Goal: Find specific page/section: Find specific page/section

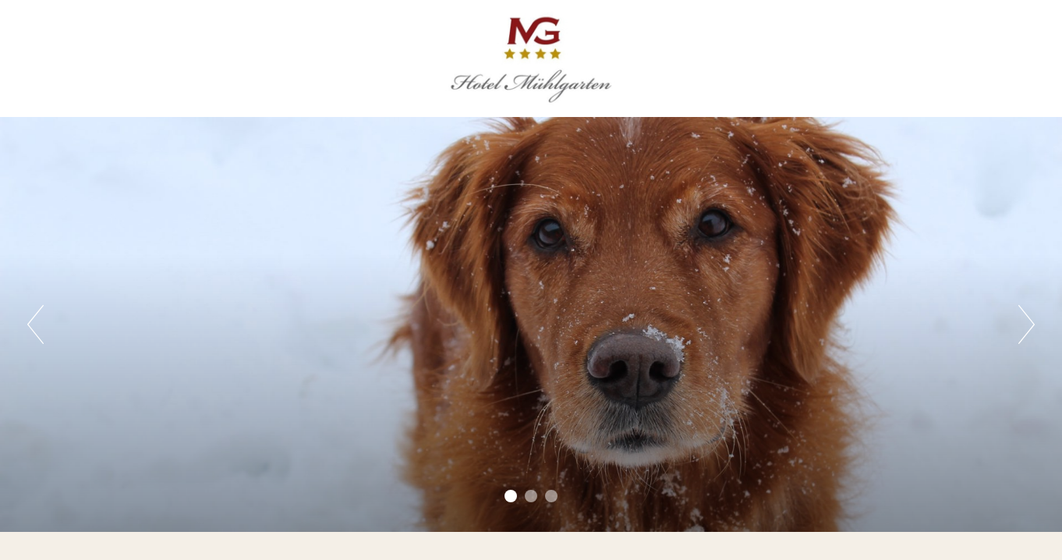
click at [1019, 314] on button "Next" at bounding box center [1027, 324] width 16 height 39
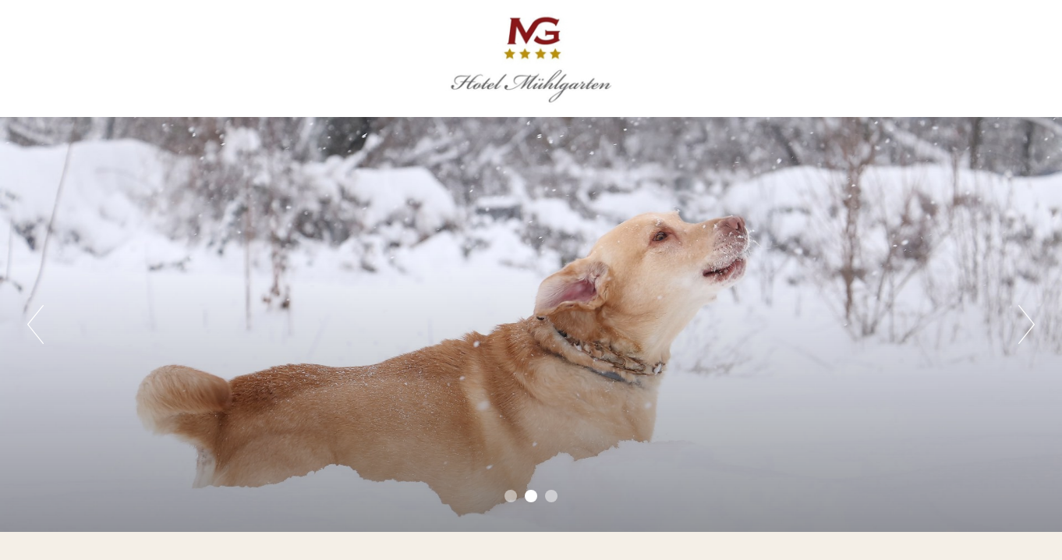
click at [1019, 314] on button "Next" at bounding box center [1027, 324] width 16 height 39
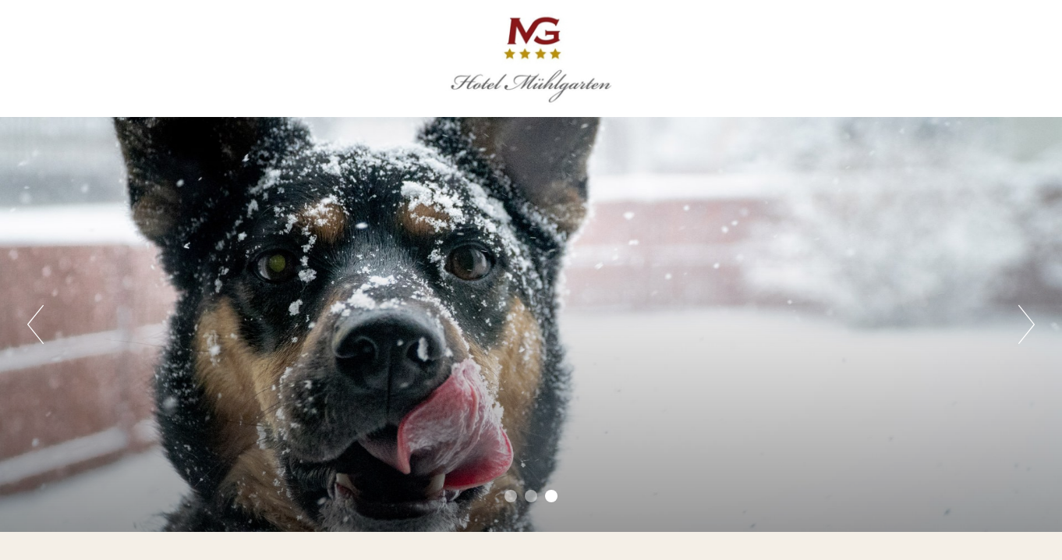
click at [1019, 314] on button "Next" at bounding box center [1027, 324] width 16 height 39
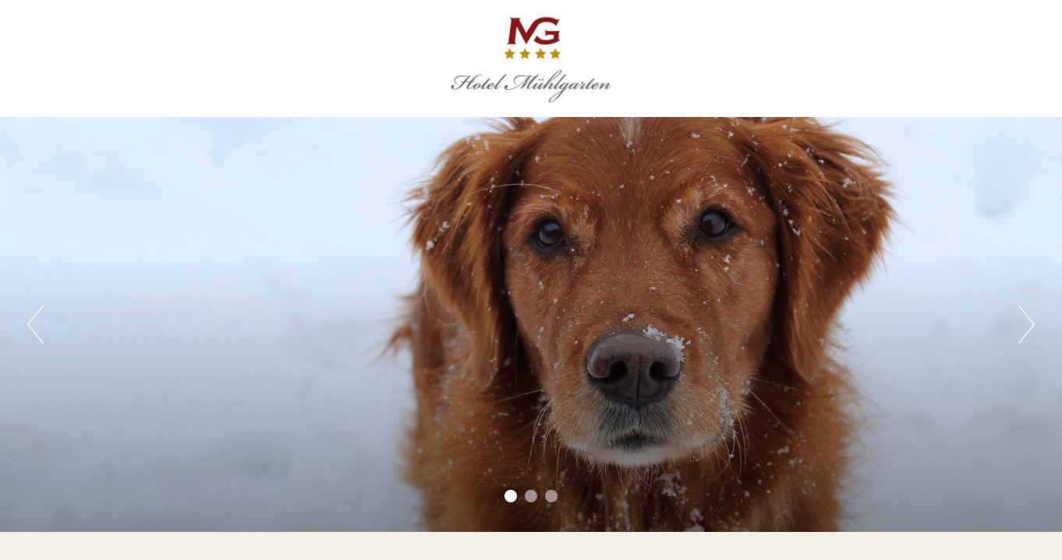
click at [1019, 314] on button "Next" at bounding box center [1027, 324] width 16 height 39
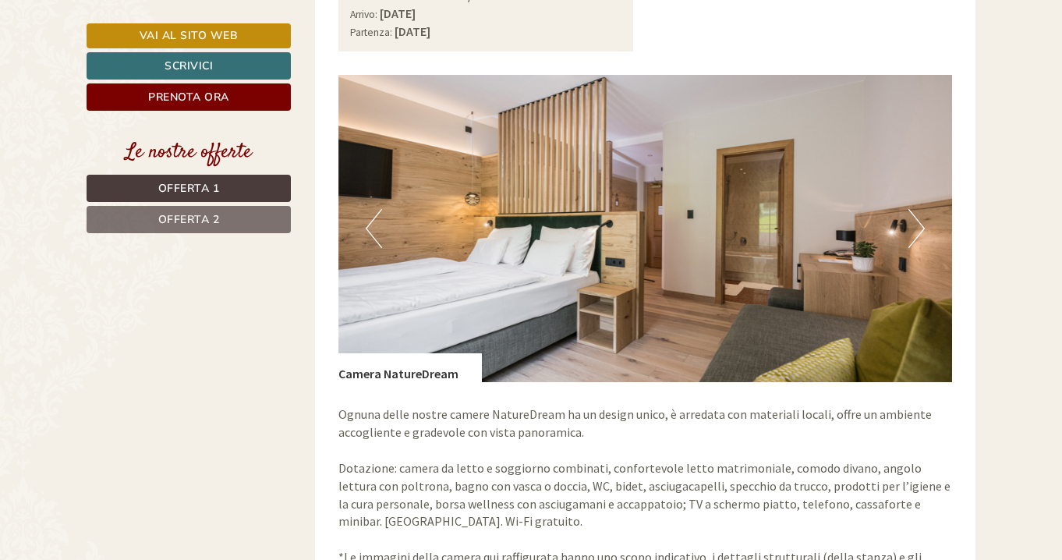
scroll to position [1174, 0]
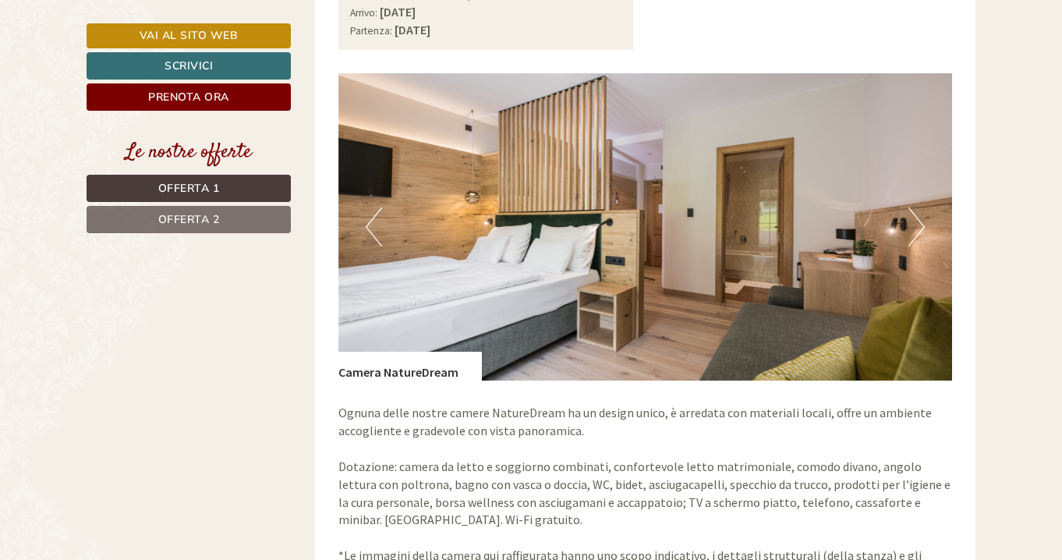
click at [915, 215] on button "Next" at bounding box center [917, 226] width 16 height 39
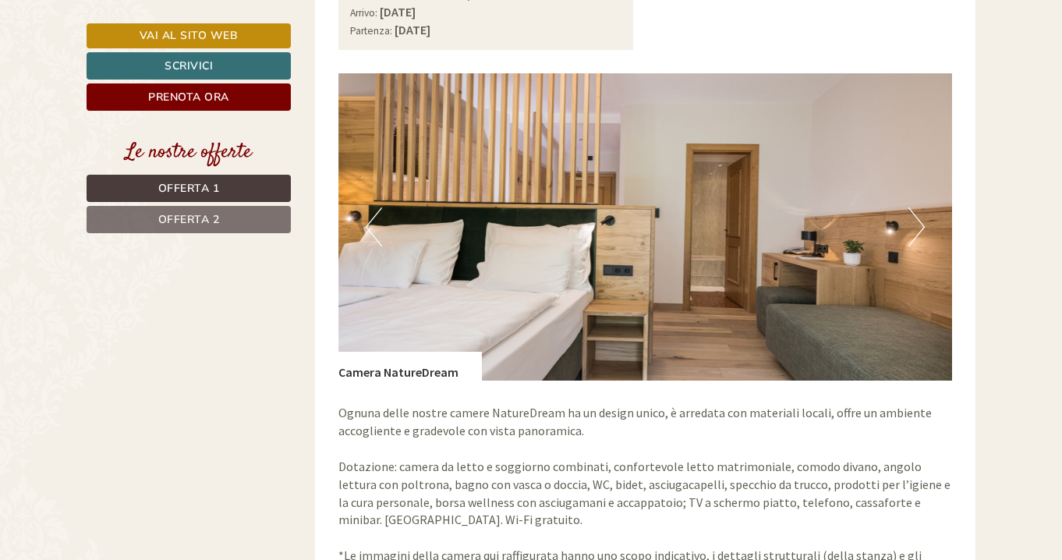
click at [915, 215] on button "Next" at bounding box center [917, 226] width 16 height 39
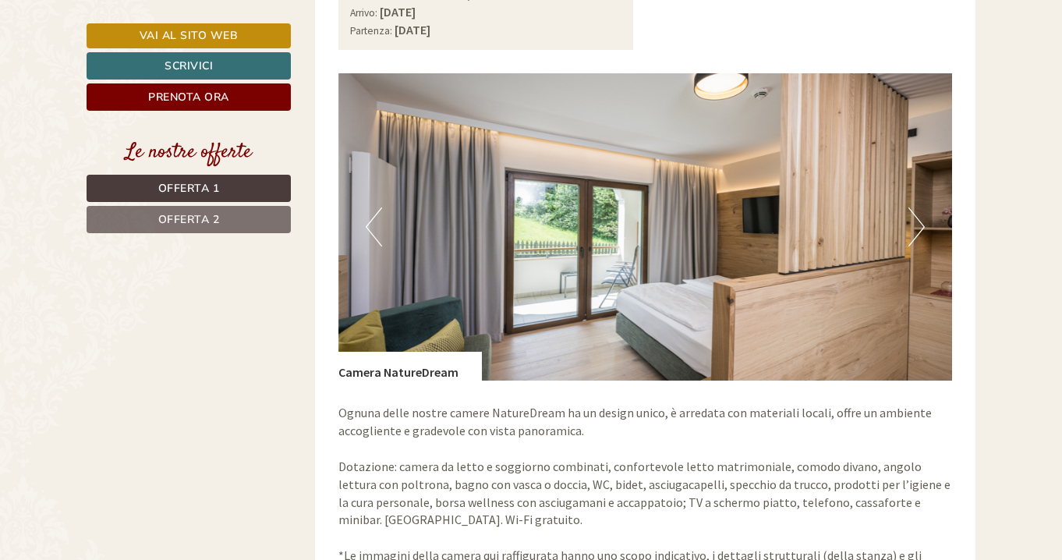
click at [915, 215] on button "Next" at bounding box center [917, 226] width 16 height 39
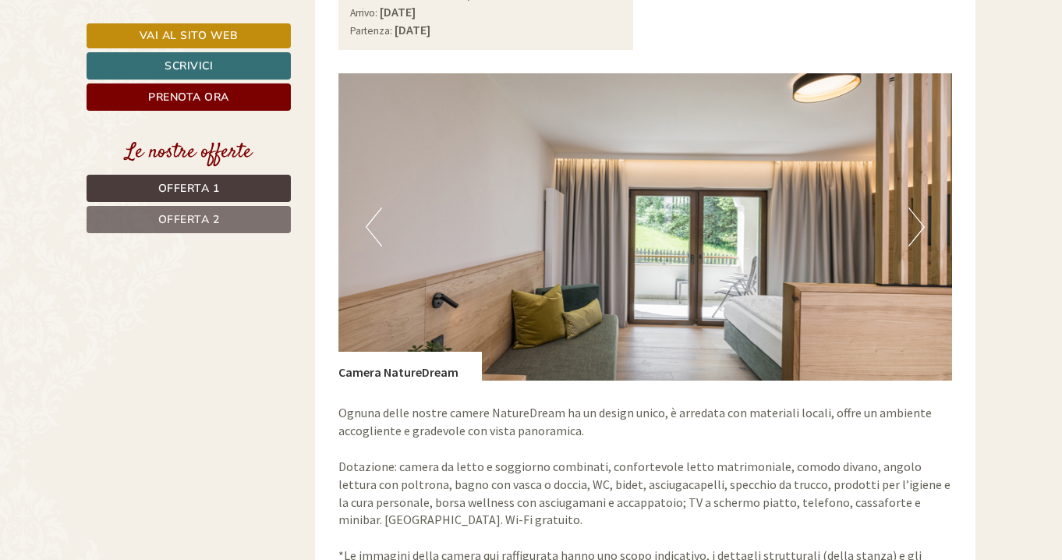
click at [915, 215] on button "Next" at bounding box center [917, 226] width 16 height 39
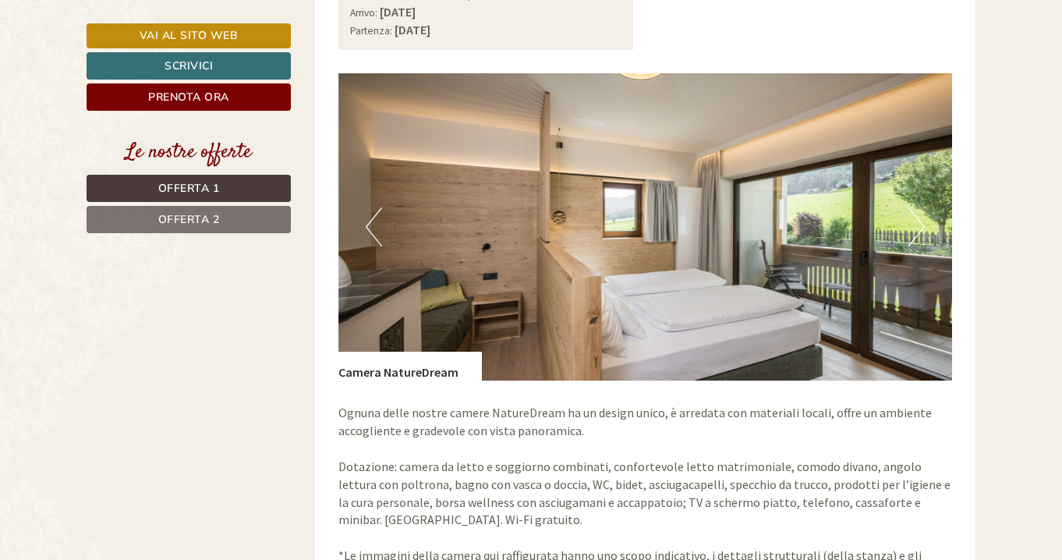
click at [915, 215] on button "Next" at bounding box center [917, 226] width 16 height 39
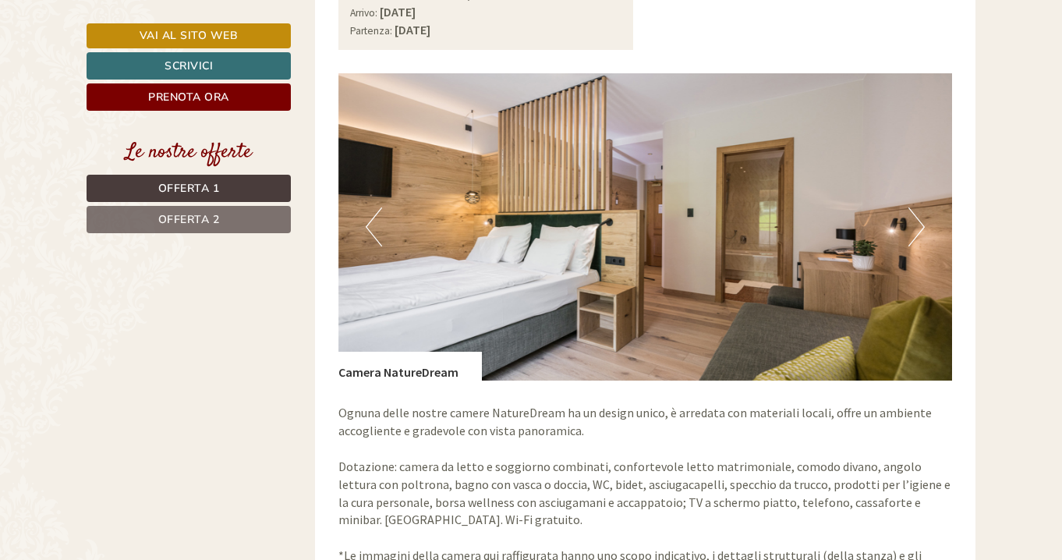
click at [915, 215] on button "Next" at bounding box center [917, 226] width 16 height 39
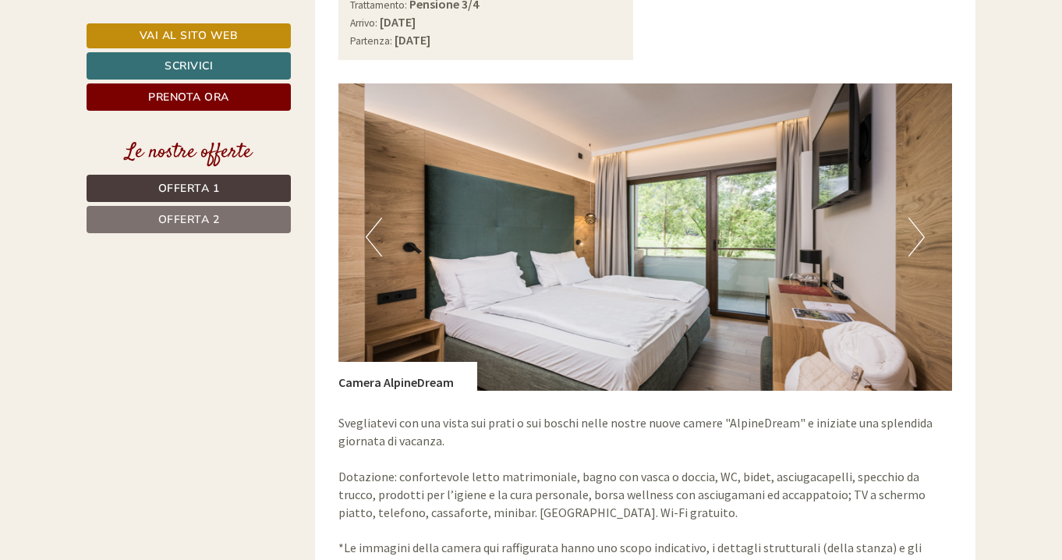
scroll to position [2253, 0]
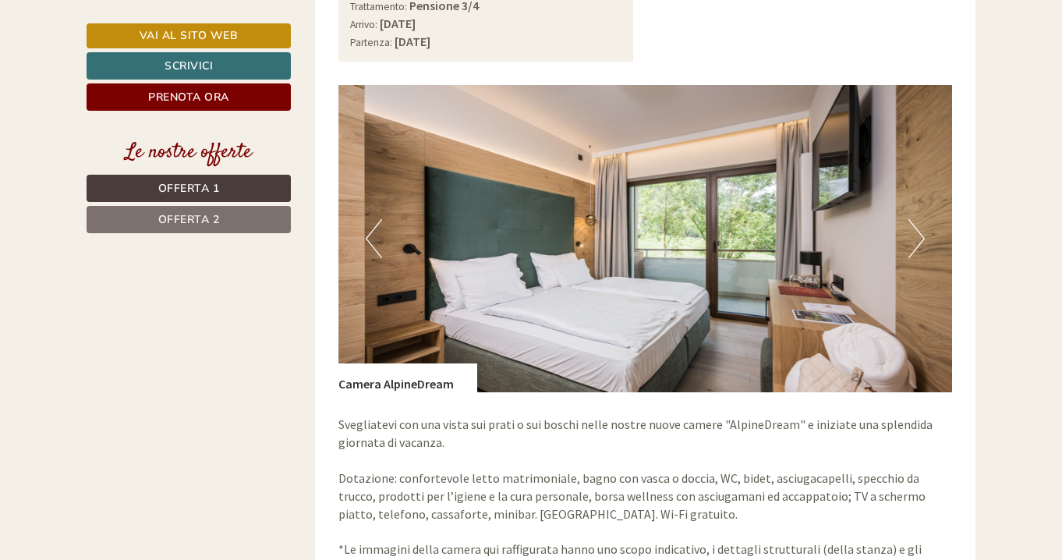
click at [915, 219] on button "Next" at bounding box center [917, 238] width 16 height 39
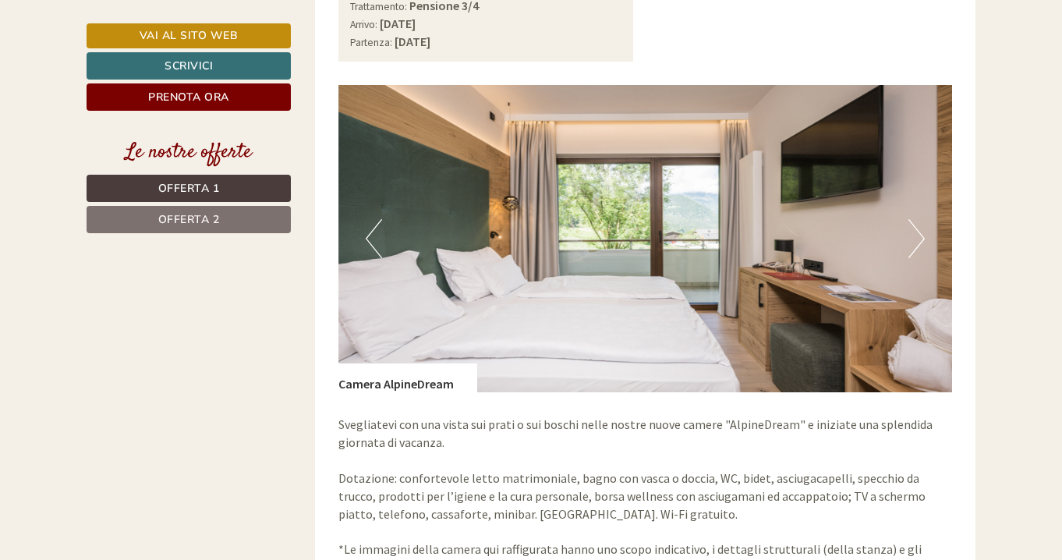
click at [915, 219] on button "Next" at bounding box center [917, 238] width 16 height 39
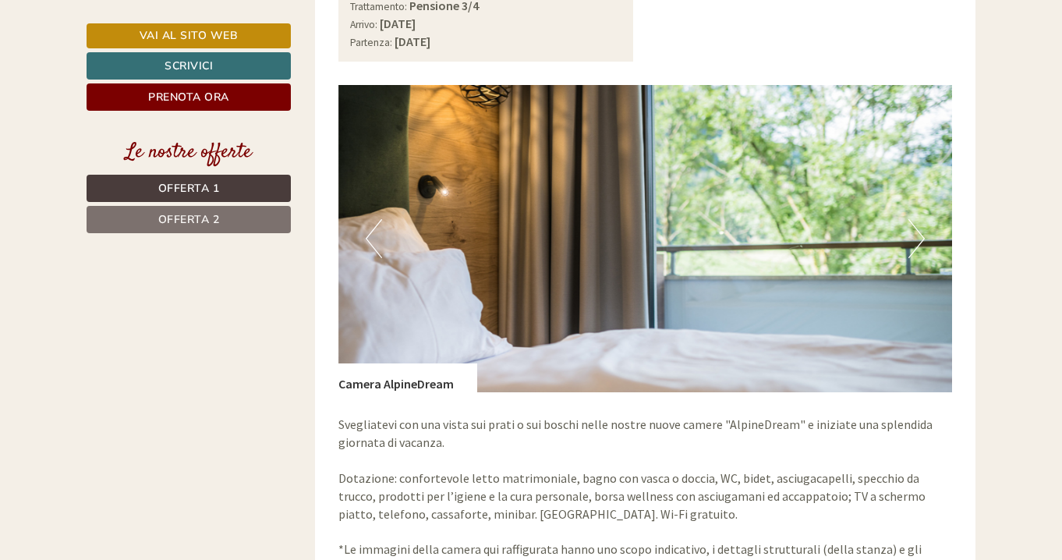
click at [915, 219] on button "Next" at bounding box center [917, 238] width 16 height 39
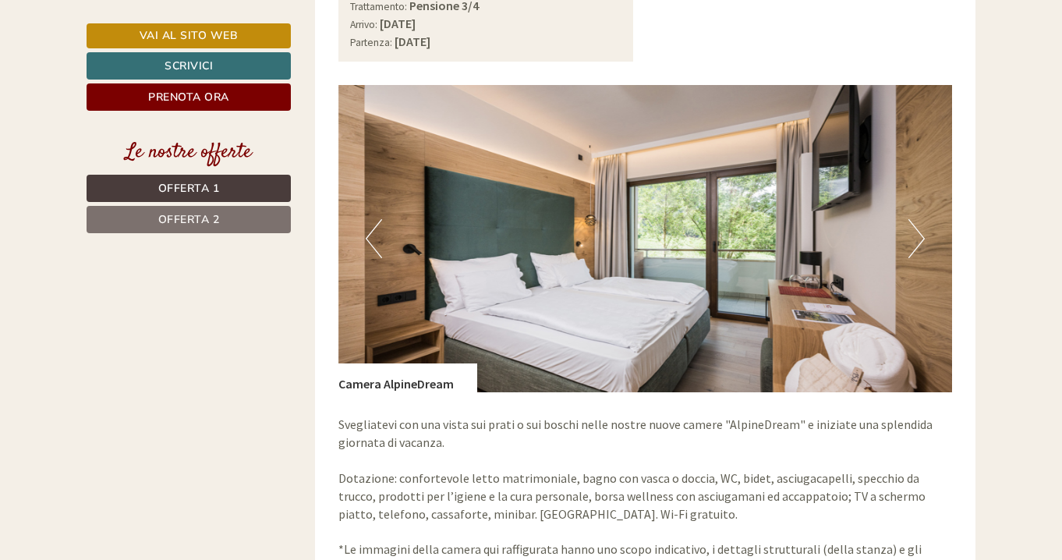
click at [915, 219] on button "Next" at bounding box center [917, 238] width 16 height 39
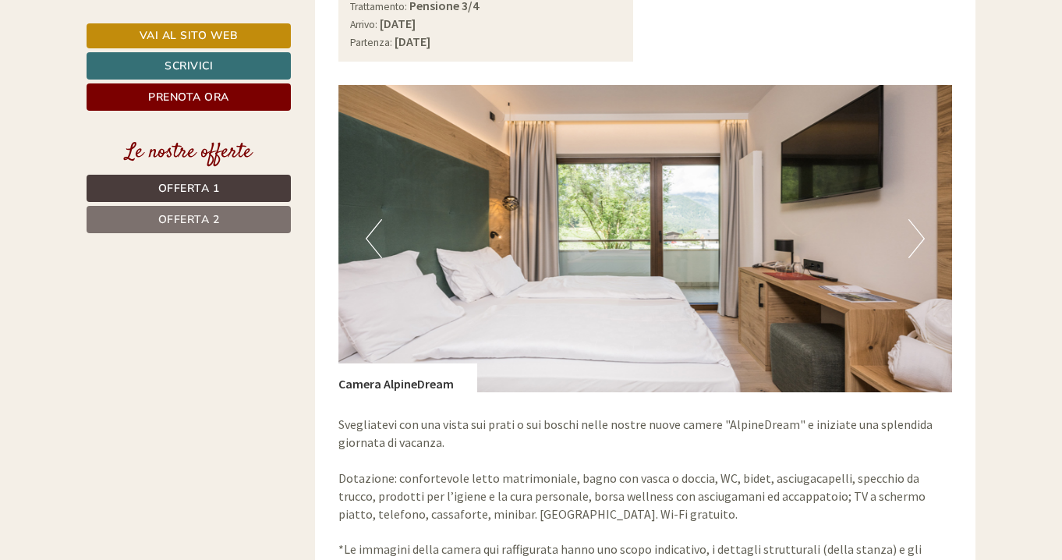
click at [915, 219] on button "Next" at bounding box center [917, 238] width 16 height 39
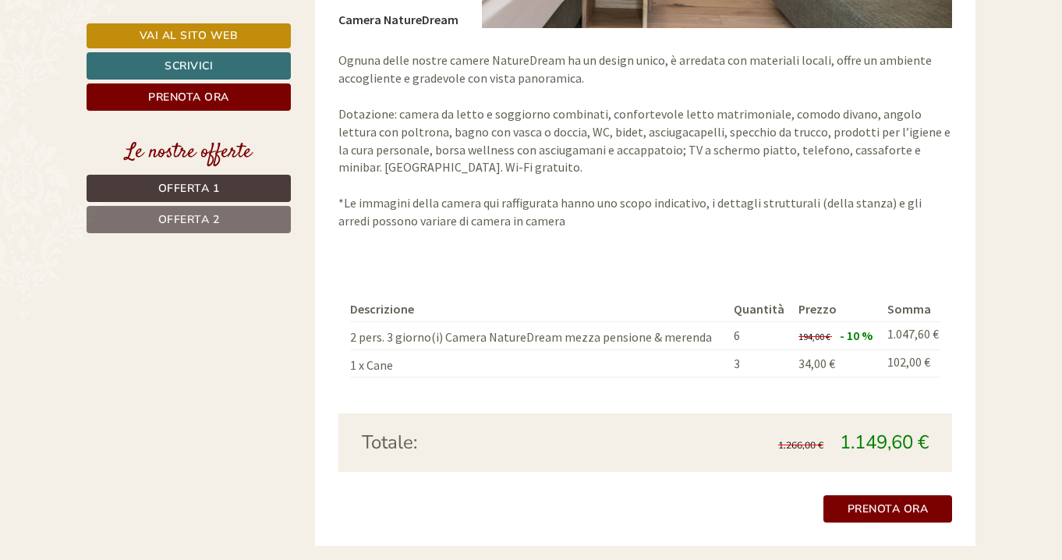
scroll to position [1526, 0]
click at [212, 185] on span "Offerta 1" at bounding box center [189, 188] width 62 height 15
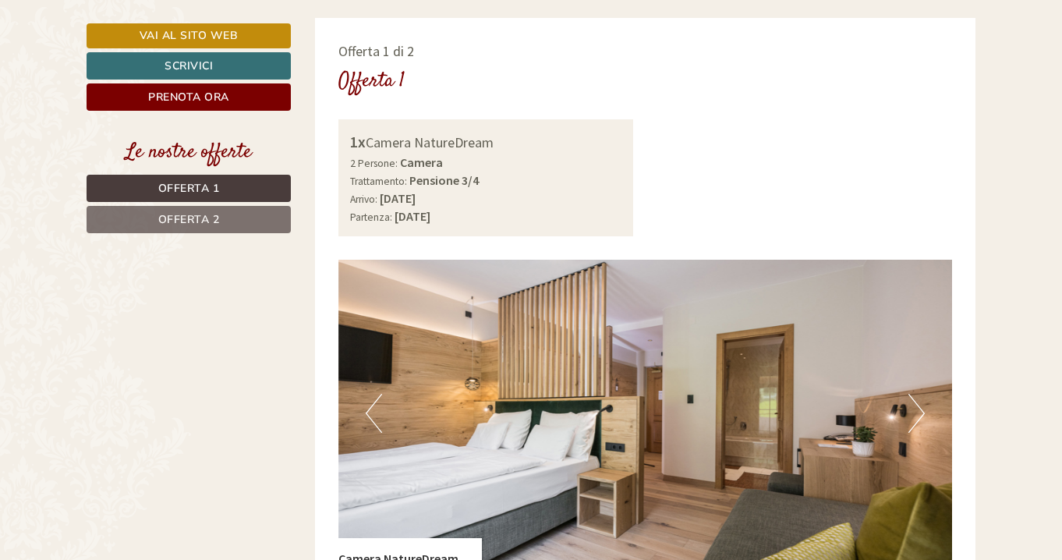
click at [187, 216] on span "Offerta 2" at bounding box center [189, 219] width 62 height 15
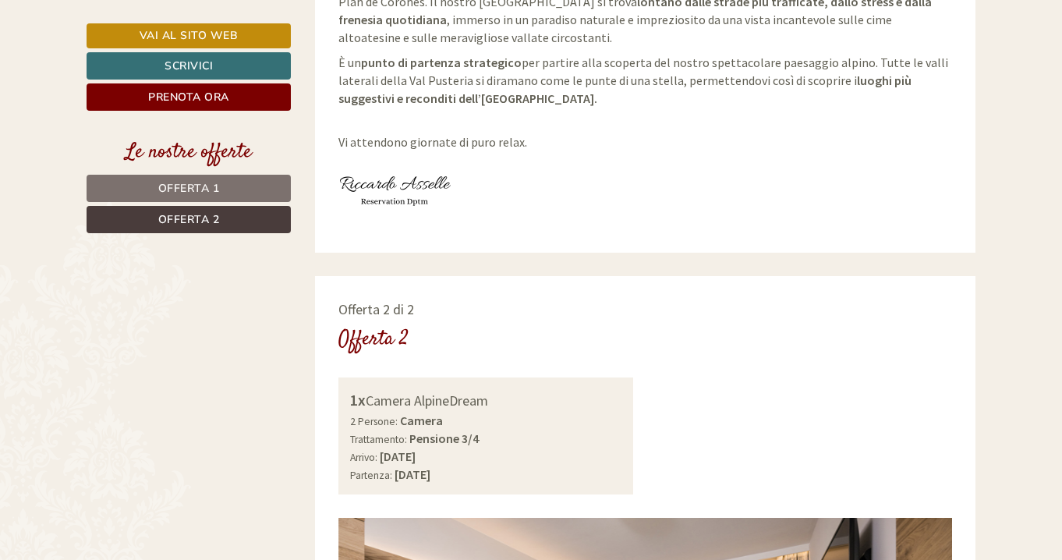
scroll to position [0, 0]
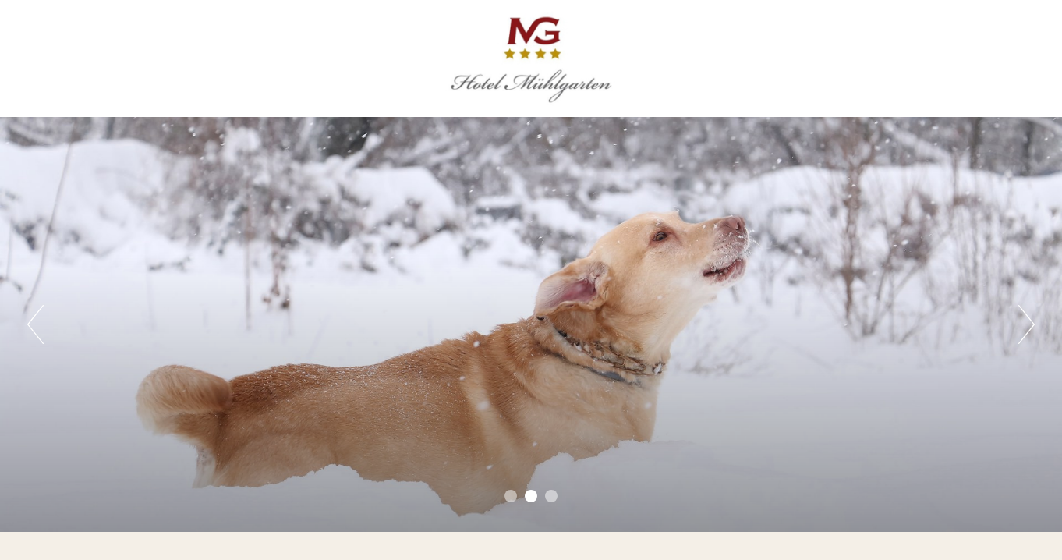
click at [532, 34] on div at bounding box center [530, 58] width 873 height 101
click at [519, 81] on div at bounding box center [530, 58] width 873 height 101
